Goal: Task Accomplishment & Management: Use online tool/utility

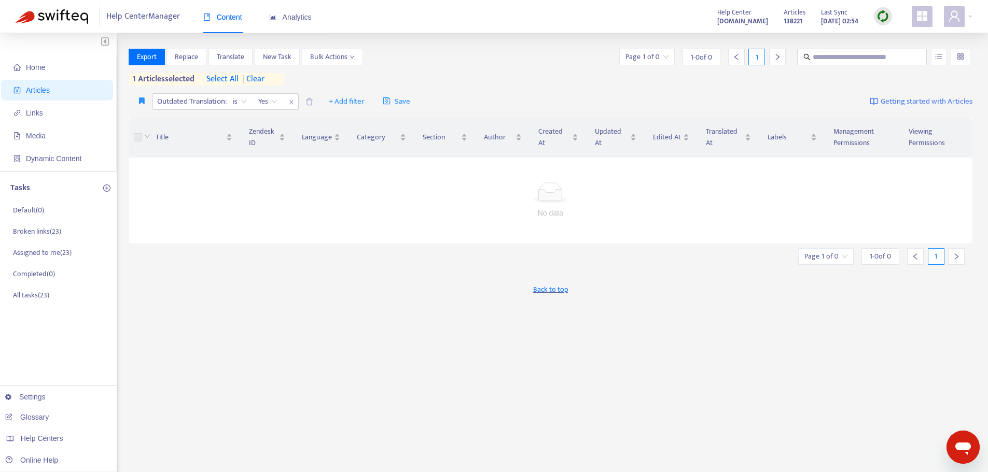
click at [264, 79] on span "| clear" at bounding box center [251, 79] width 26 height 12
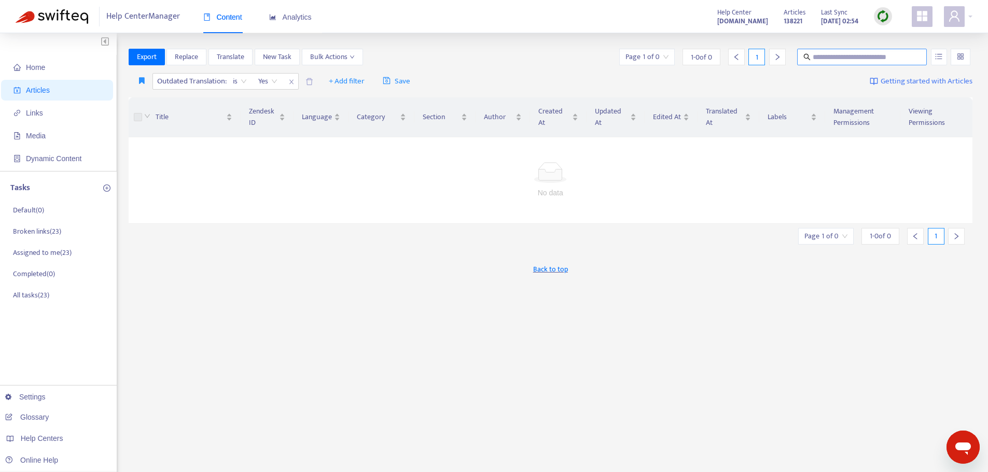
click at [875, 55] on input "text" at bounding box center [862, 56] width 100 height 11
type input "**********"
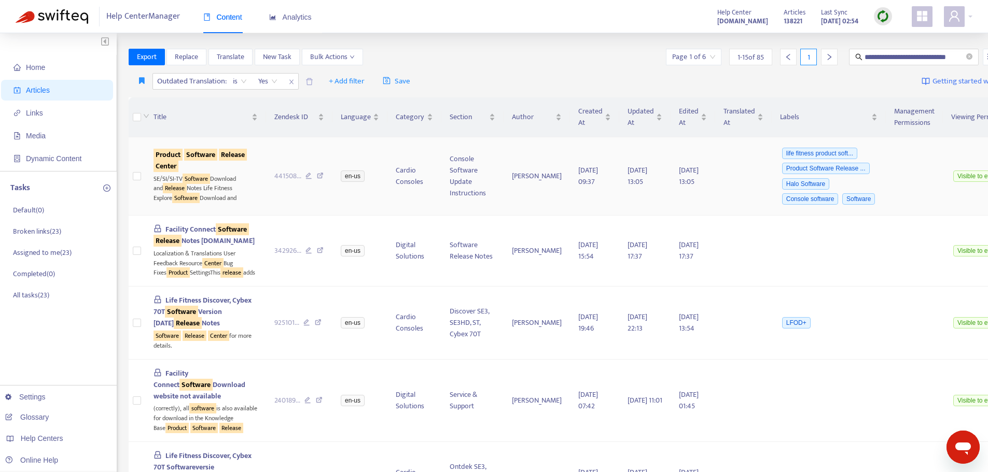
click at [214, 215] on td "Product Software Release Center SE/SI/SI-TV Software Download and Release Notes…" at bounding box center [205, 176] width 121 height 78
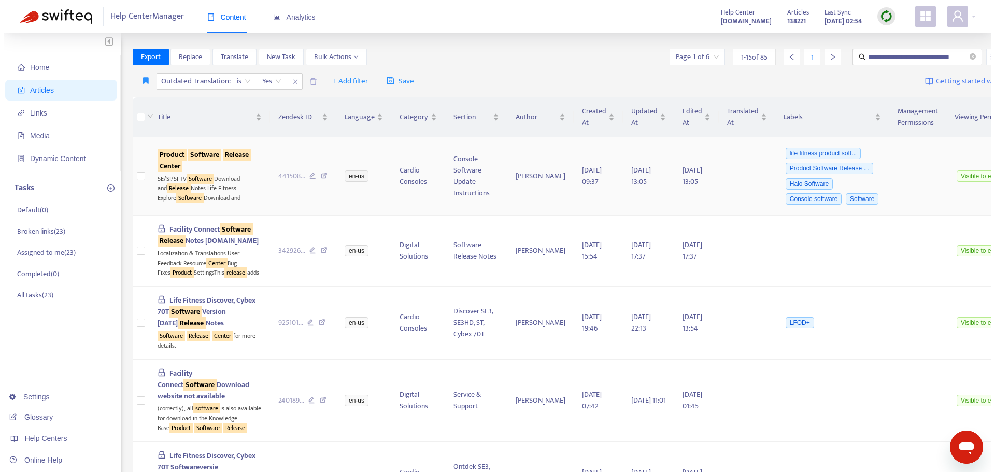
scroll to position [0, 0]
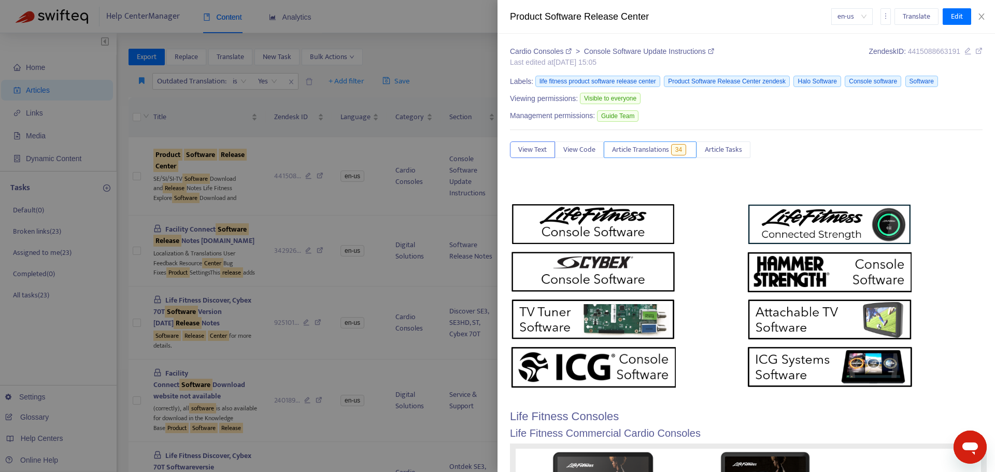
click at [644, 150] on span "Article Translations" at bounding box center [640, 149] width 57 height 11
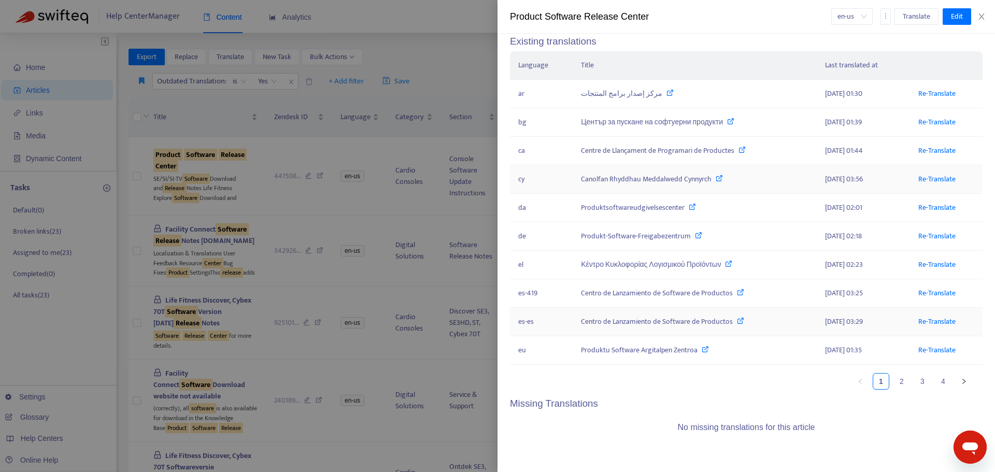
scroll to position [147, 0]
click at [894, 382] on link "2" at bounding box center [902, 382] width 16 height 16
click at [915, 381] on link "3" at bounding box center [923, 382] width 16 height 16
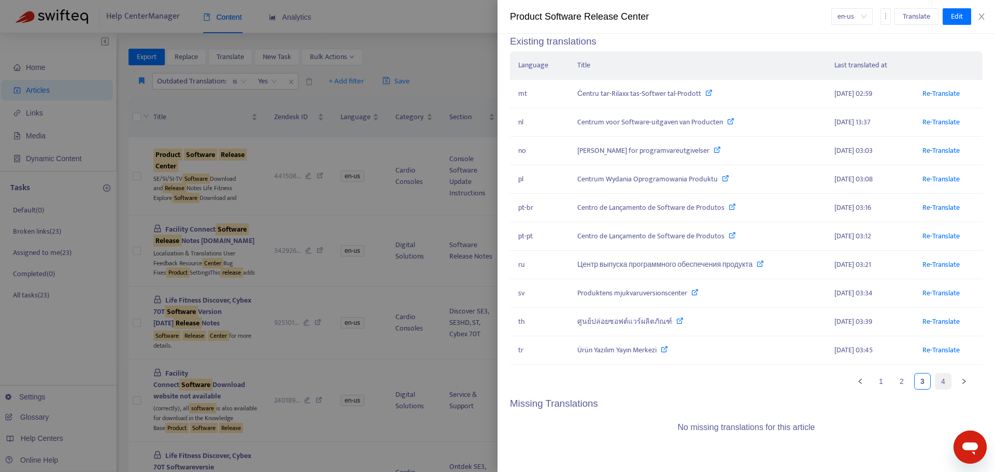
click at [936, 384] on link "4" at bounding box center [944, 382] width 16 height 16
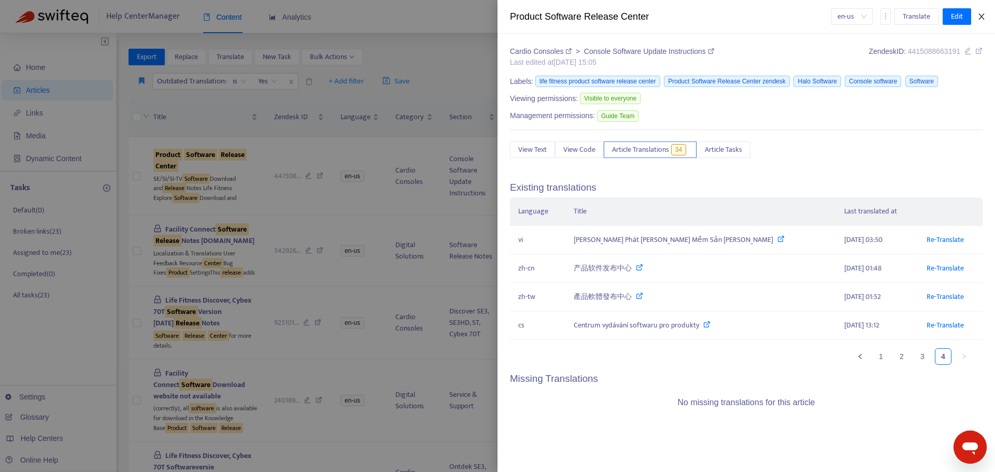
click at [981, 17] on icon "close" at bounding box center [982, 16] width 8 height 8
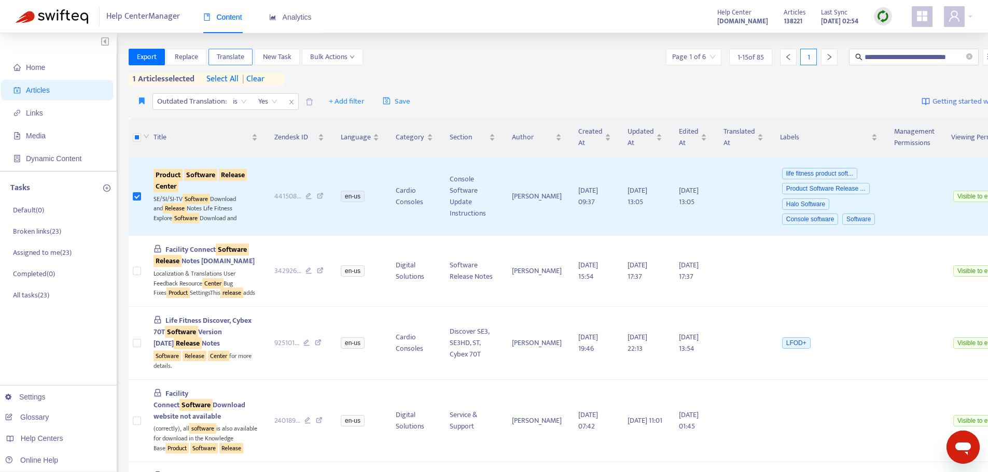
click at [236, 58] on span "Translate" at bounding box center [230, 56] width 27 height 11
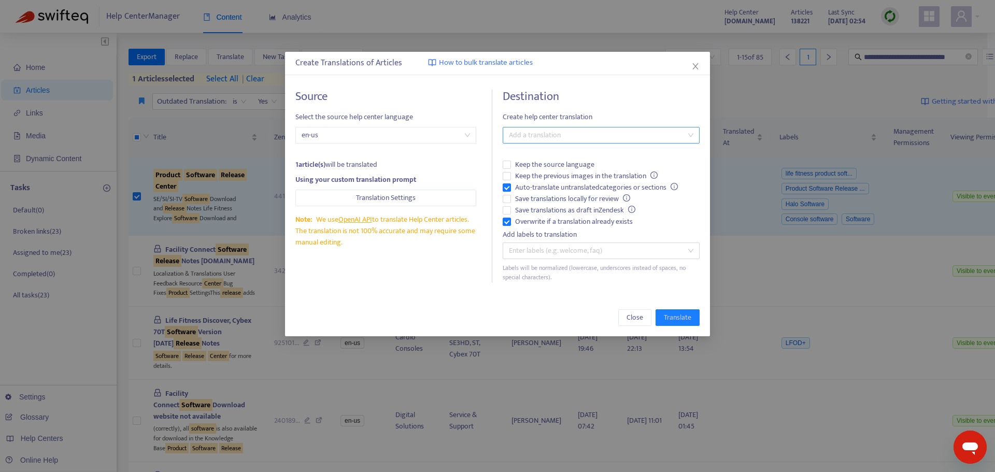
click at [550, 138] on div at bounding box center [596, 135] width 181 height 12
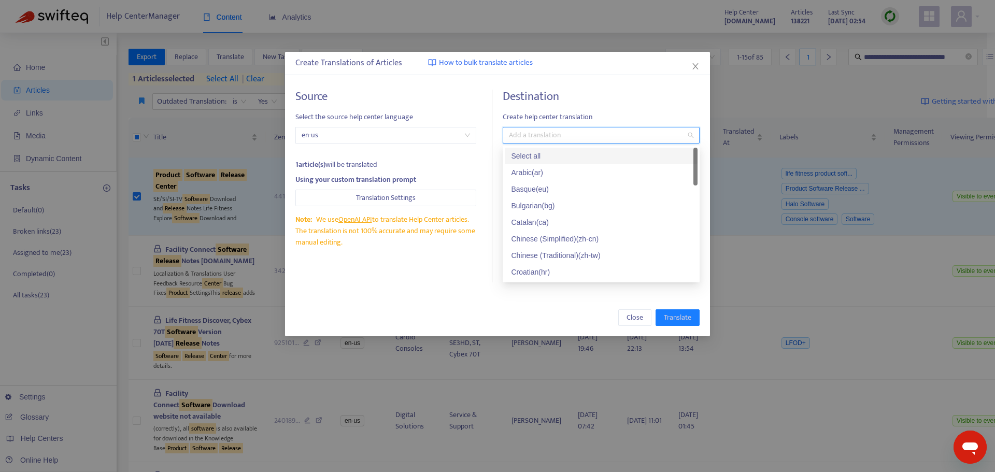
click at [529, 156] on div "Select all" at bounding box center [601, 155] width 180 height 11
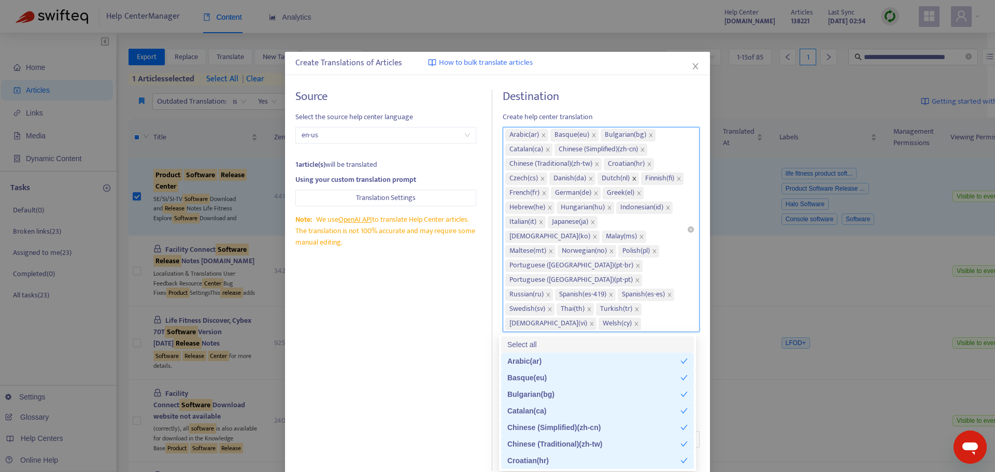
click at [635, 179] on icon "close" at bounding box center [635, 179] width 4 height 4
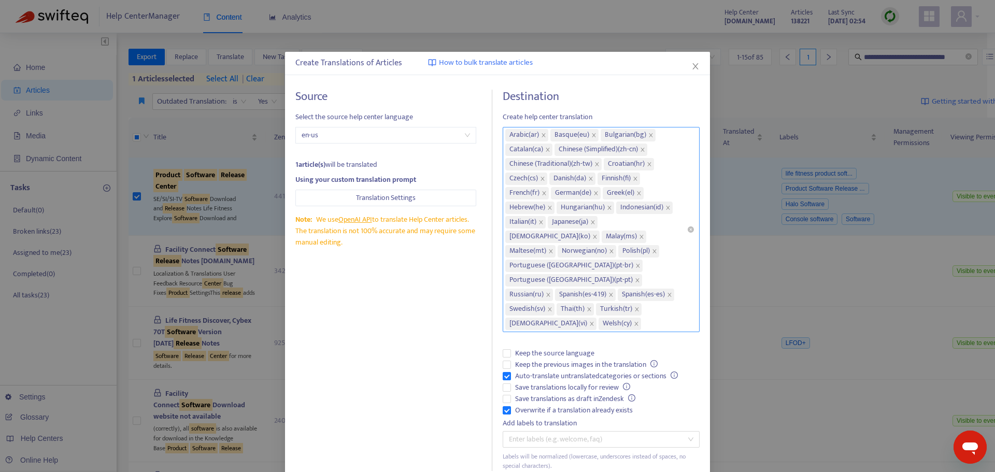
click at [439, 352] on div "Source Select the source help center language en-us 1 article(s) will be transl…" at bounding box center [394, 281] width 197 height 382
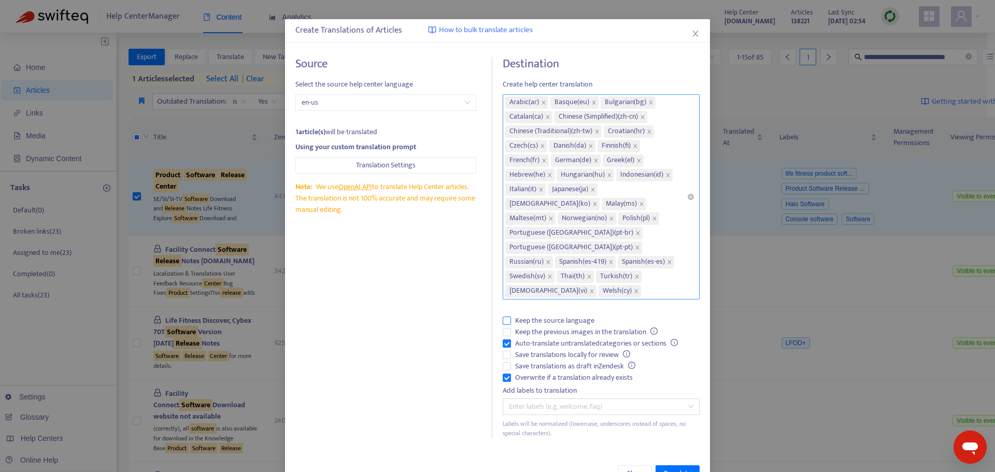
scroll to position [51, 0]
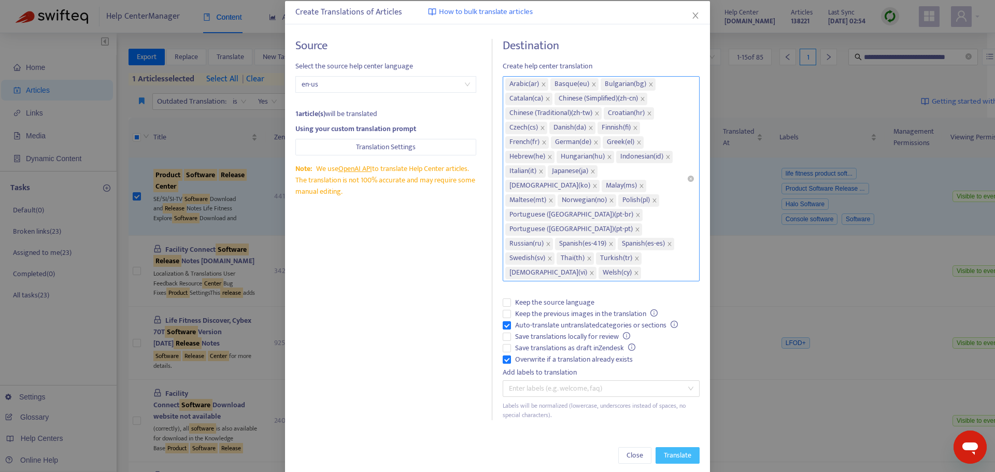
click at [666, 450] on span "Translate" at bounding box center [677, 455] width 27 height 11
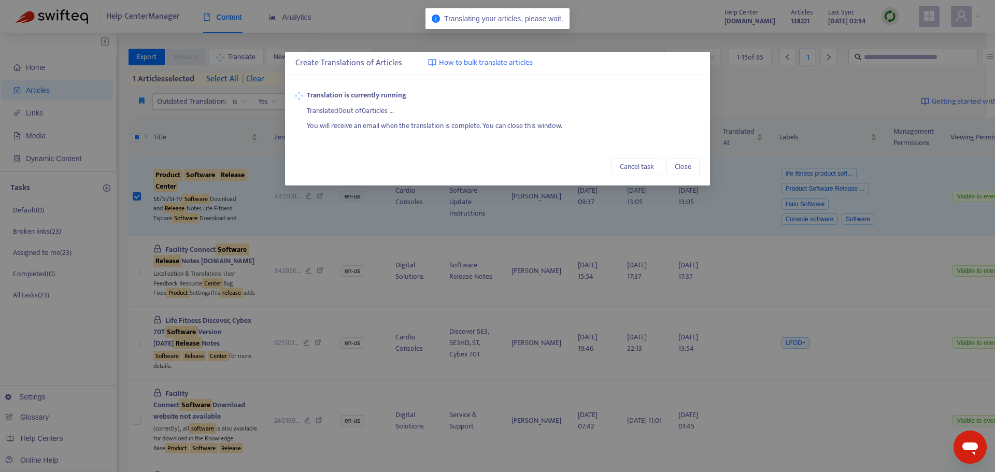
scroll to position [0, 0]
